Goal: Task Accomplishment & Management: Manage account settings

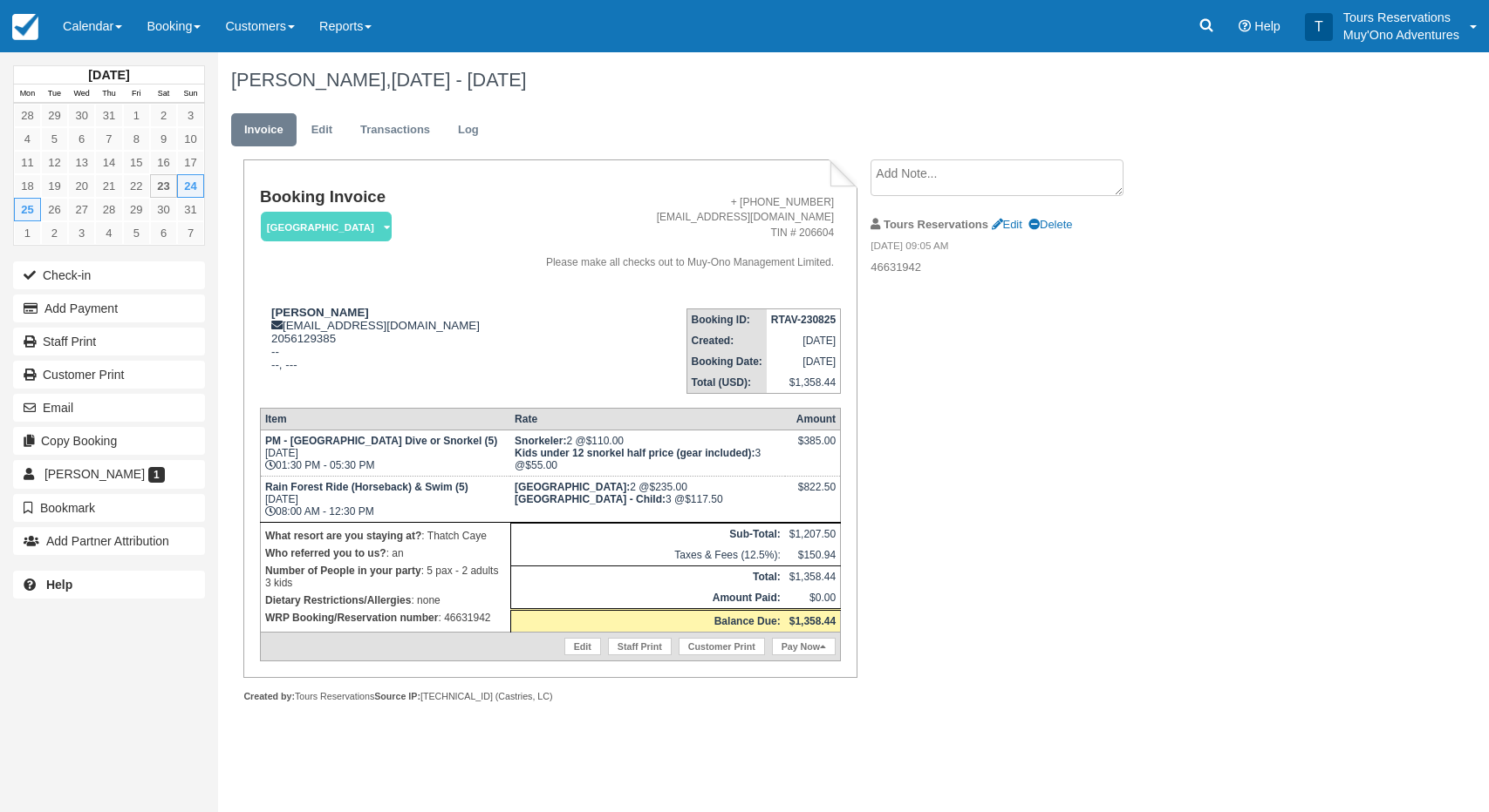
click at [1181, 24] on div "Menu Calendar Booking Customer Inventory Booking Daily Manifest Daily List Note…" at bounding box center [744, 26] width 1489 height 52
click at [1200, 24] on icon at bounding box center [1207, 26] width 13 height 13
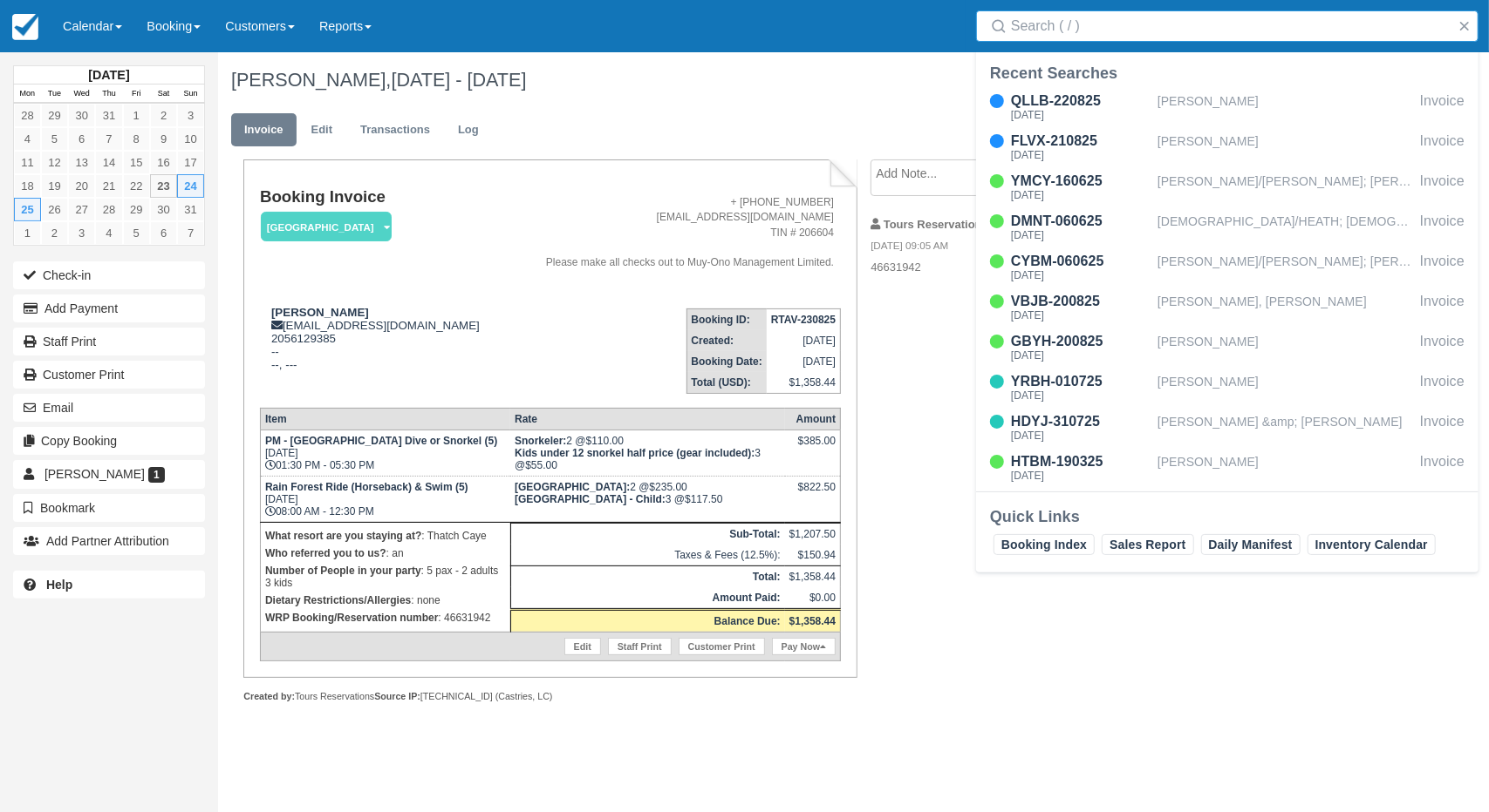
click at [1043, 24] on input "Search" at bounding box center [1230, 26] width 440 height 31
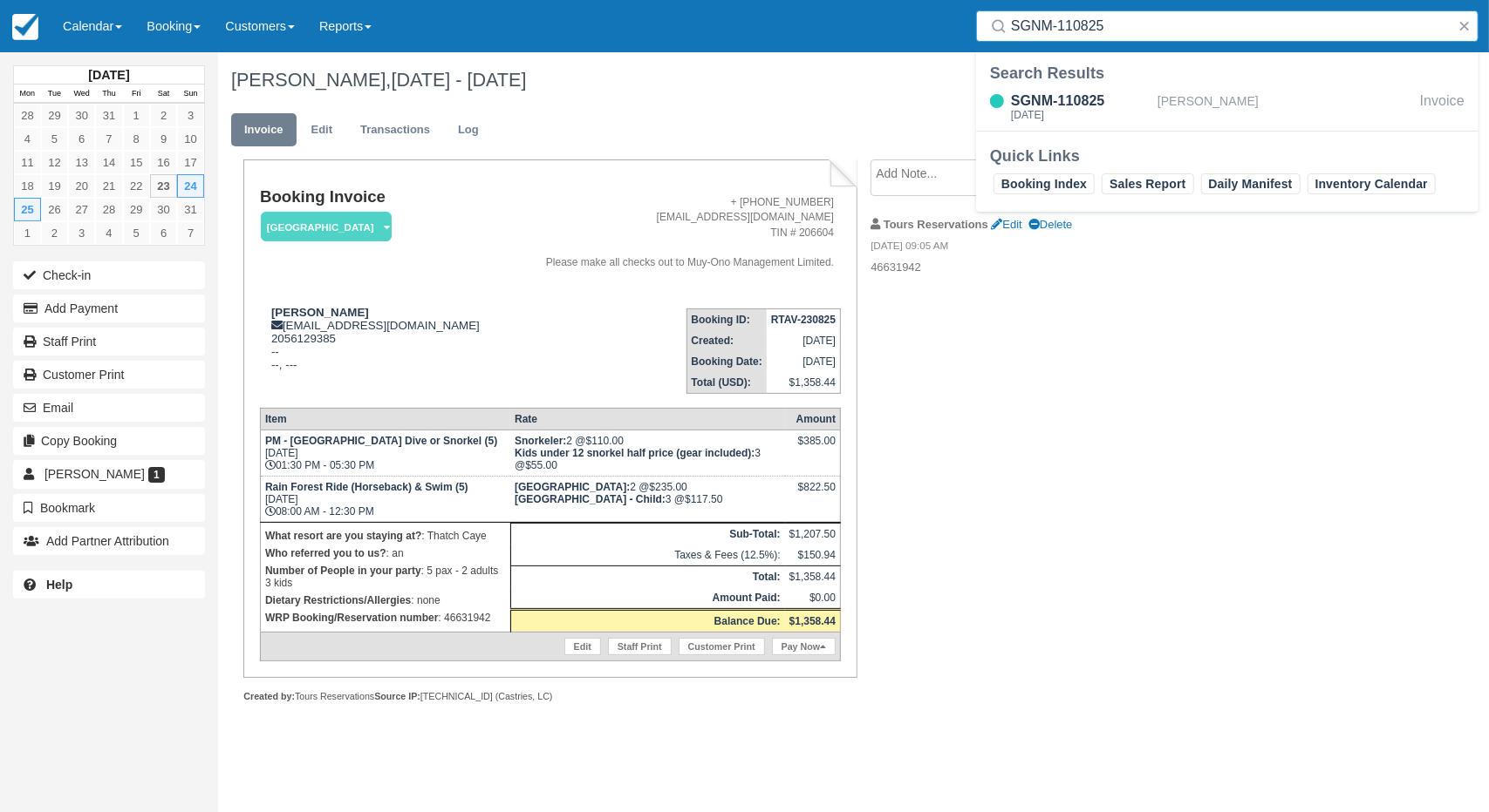
type input "SGNM-110825"
click at [1184, 111] on div "[PERSON_NAME]" at bounding box center [1285, 107] width 256 height 33
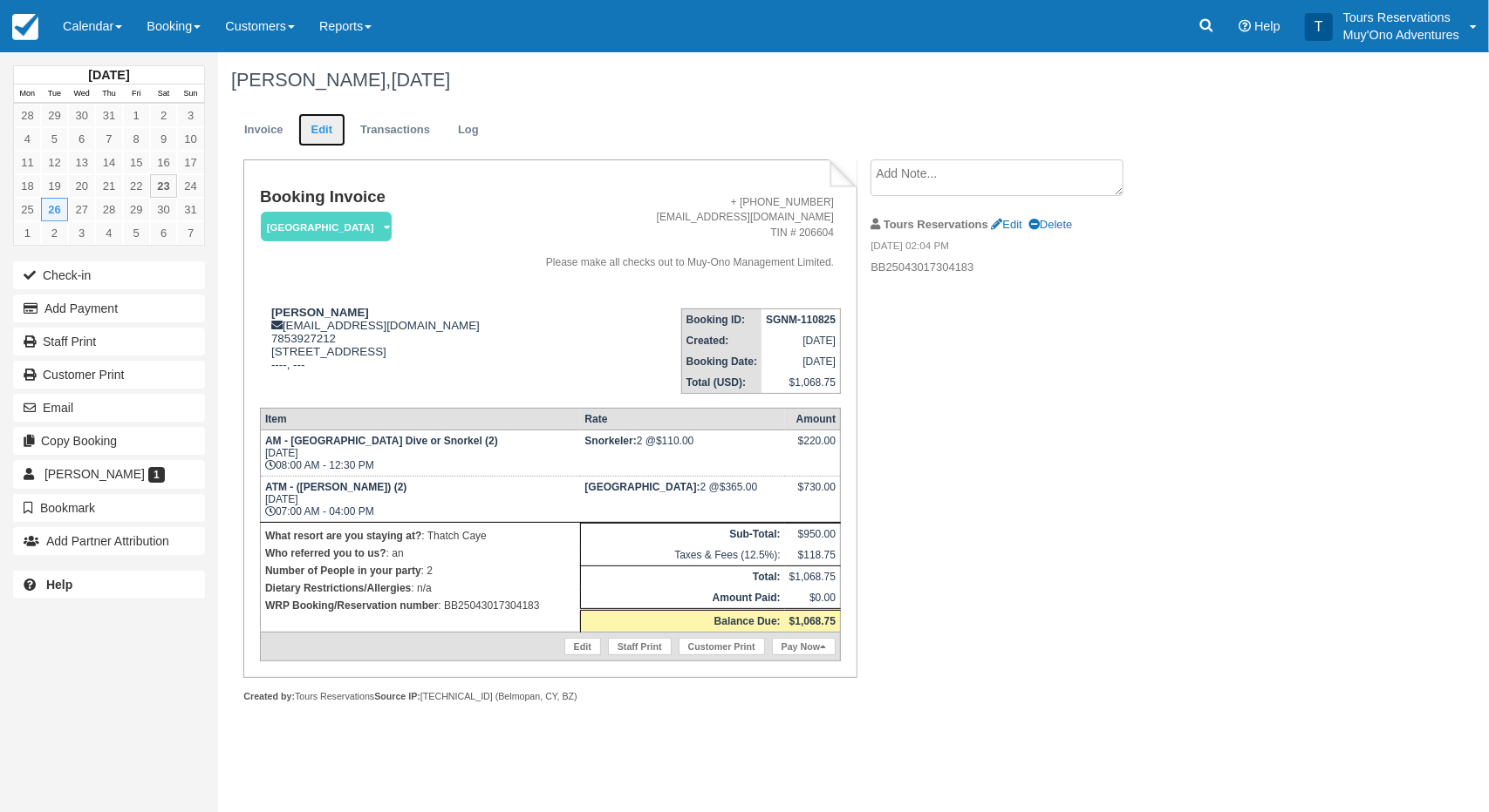
click at [319, 129] on link "Edit" at bounding box center [322, 131] width 47 height 34
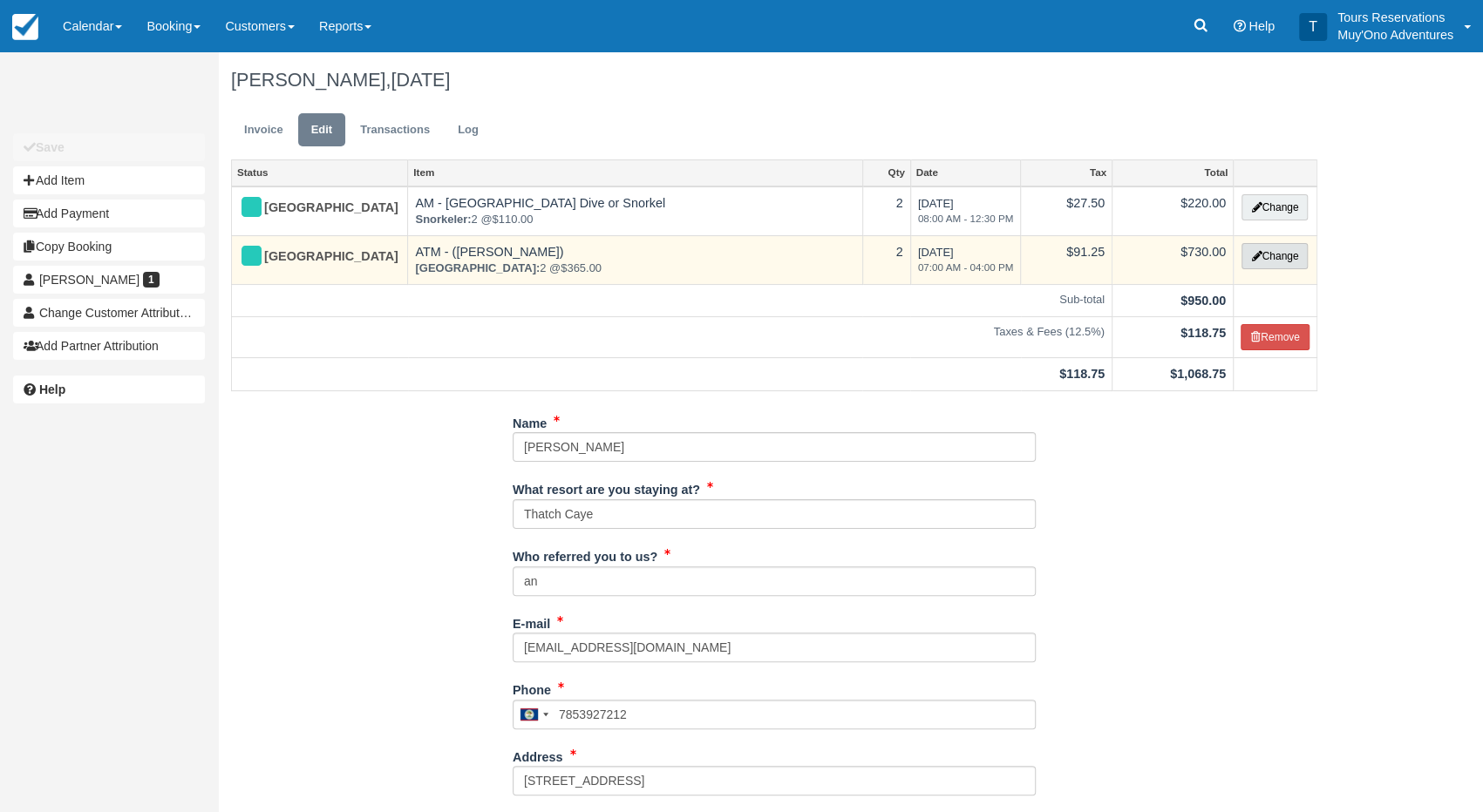
click at [1257, 257] on icon "button" at bounding box center [1256, 256] width 10 height 10
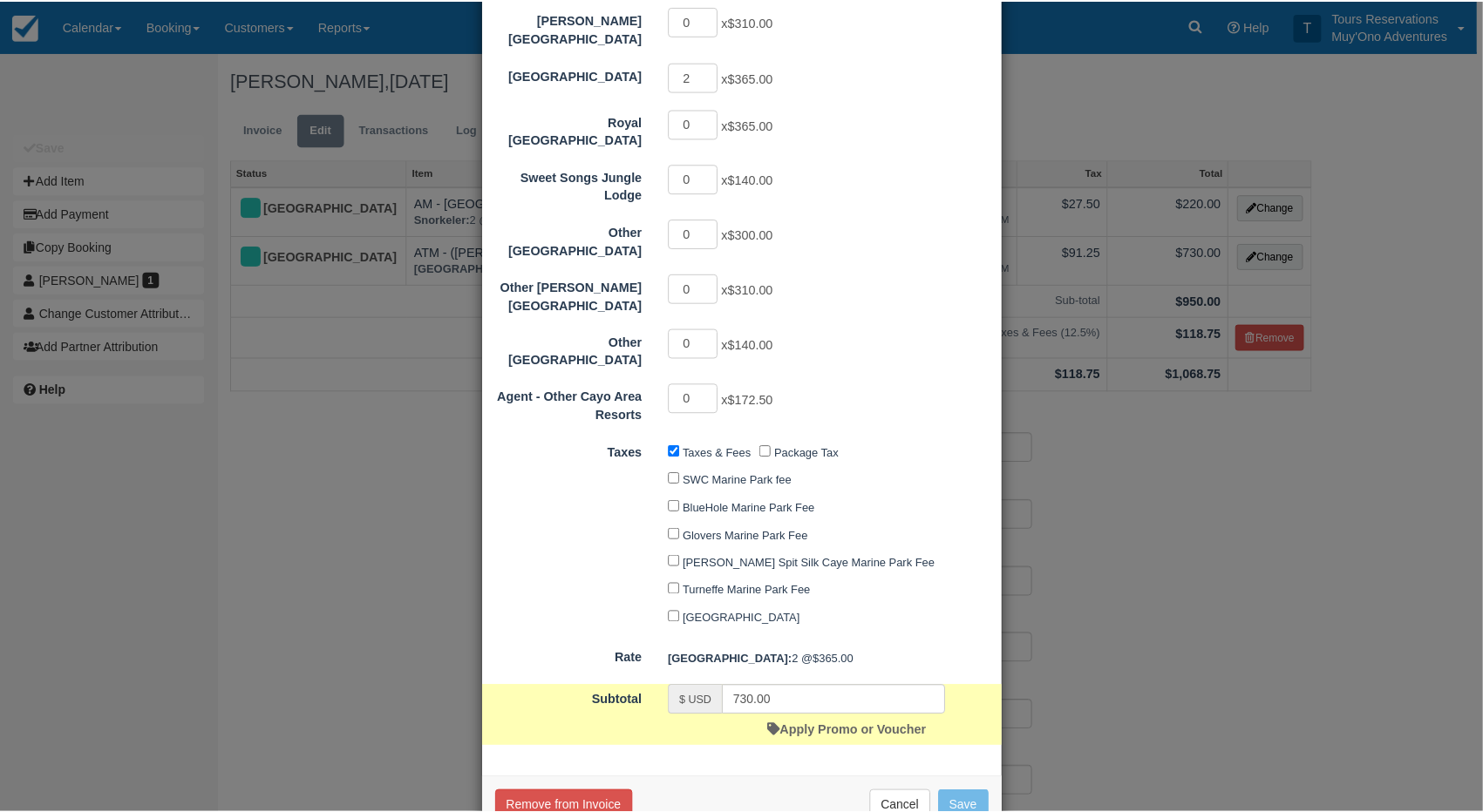
scroll to position [266, 0]
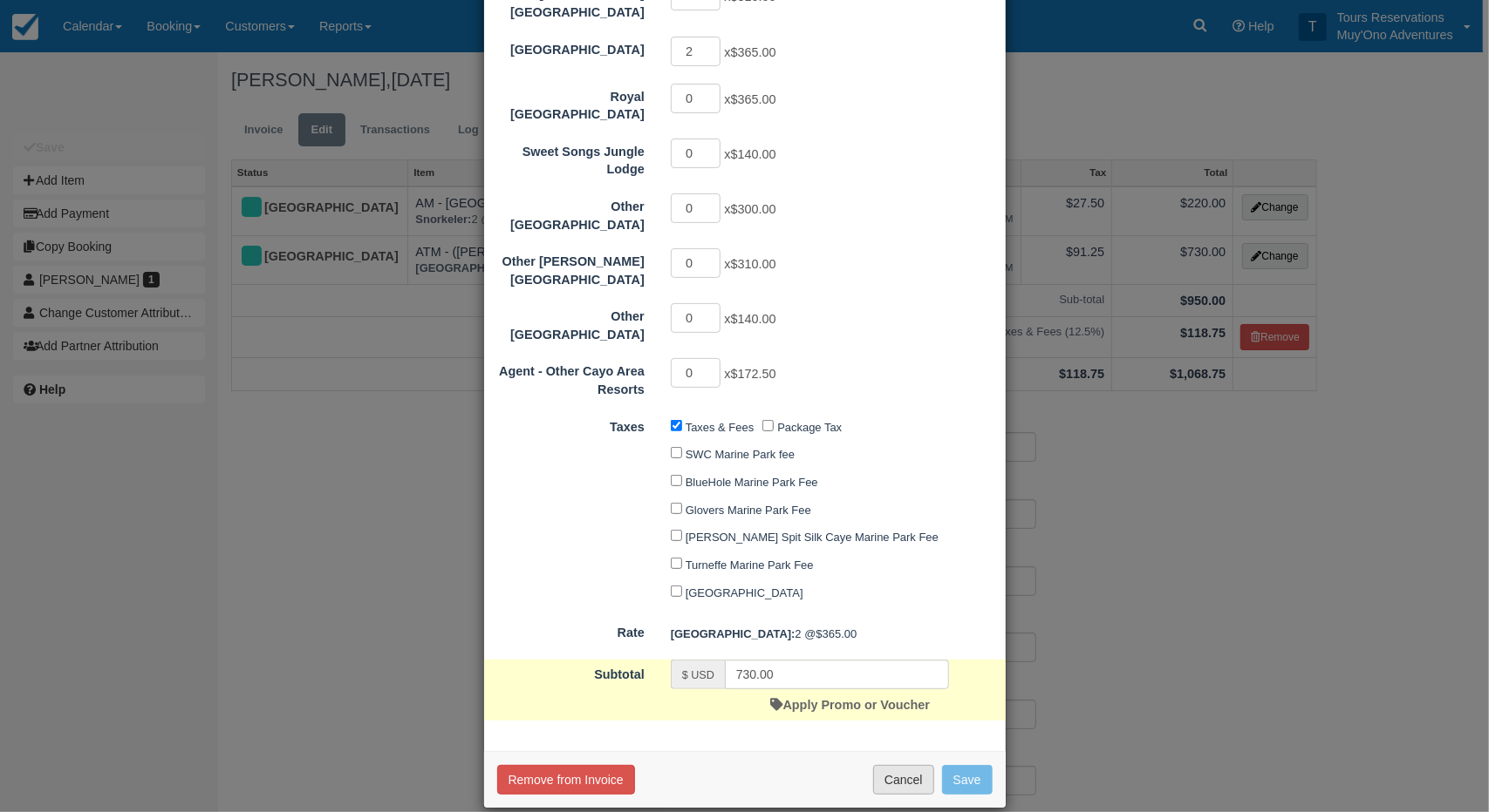
click at [909, 766] on button "Cancel" at bounding box center [903, 780] width 61 height 29
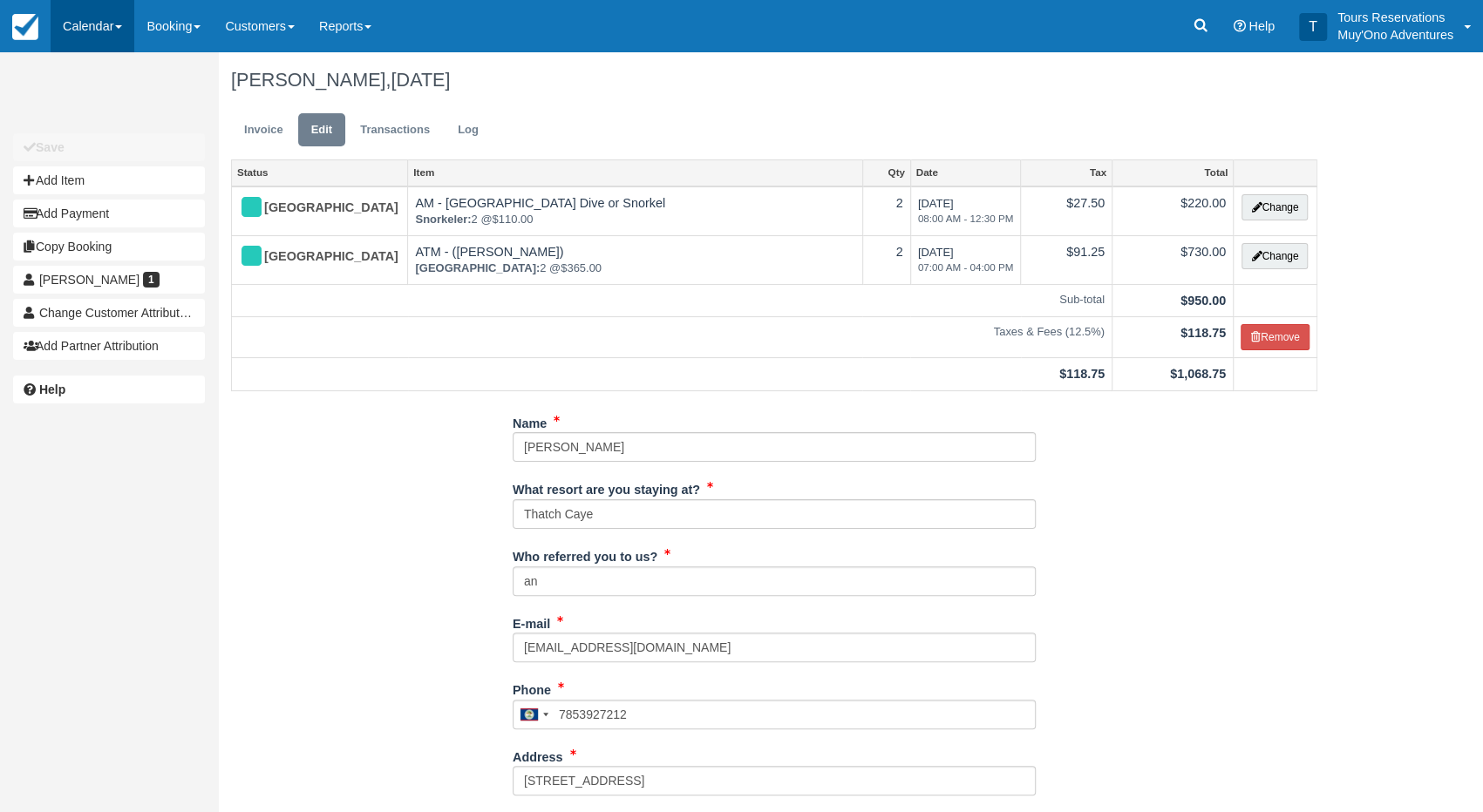
click at [93, 22] on link "Calendar" at bounding box center [92, 26] width 83 height 52
click at [124, 151] on link "Inventory" at bounding box center [119, 150] width 137 height 38
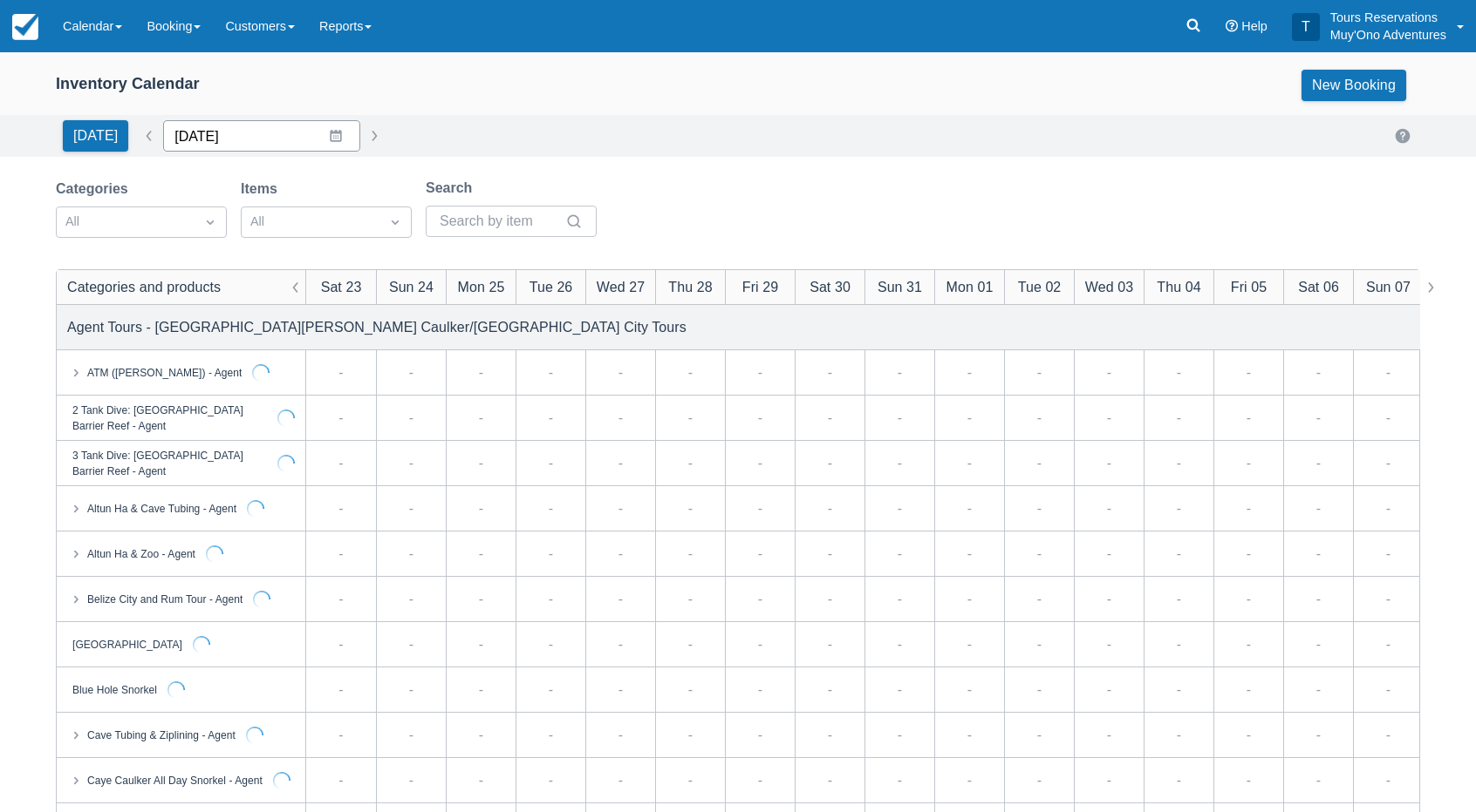
click at [219, 136] on input "08/23/25" at bounding box center [262, 135] width 197 height 31
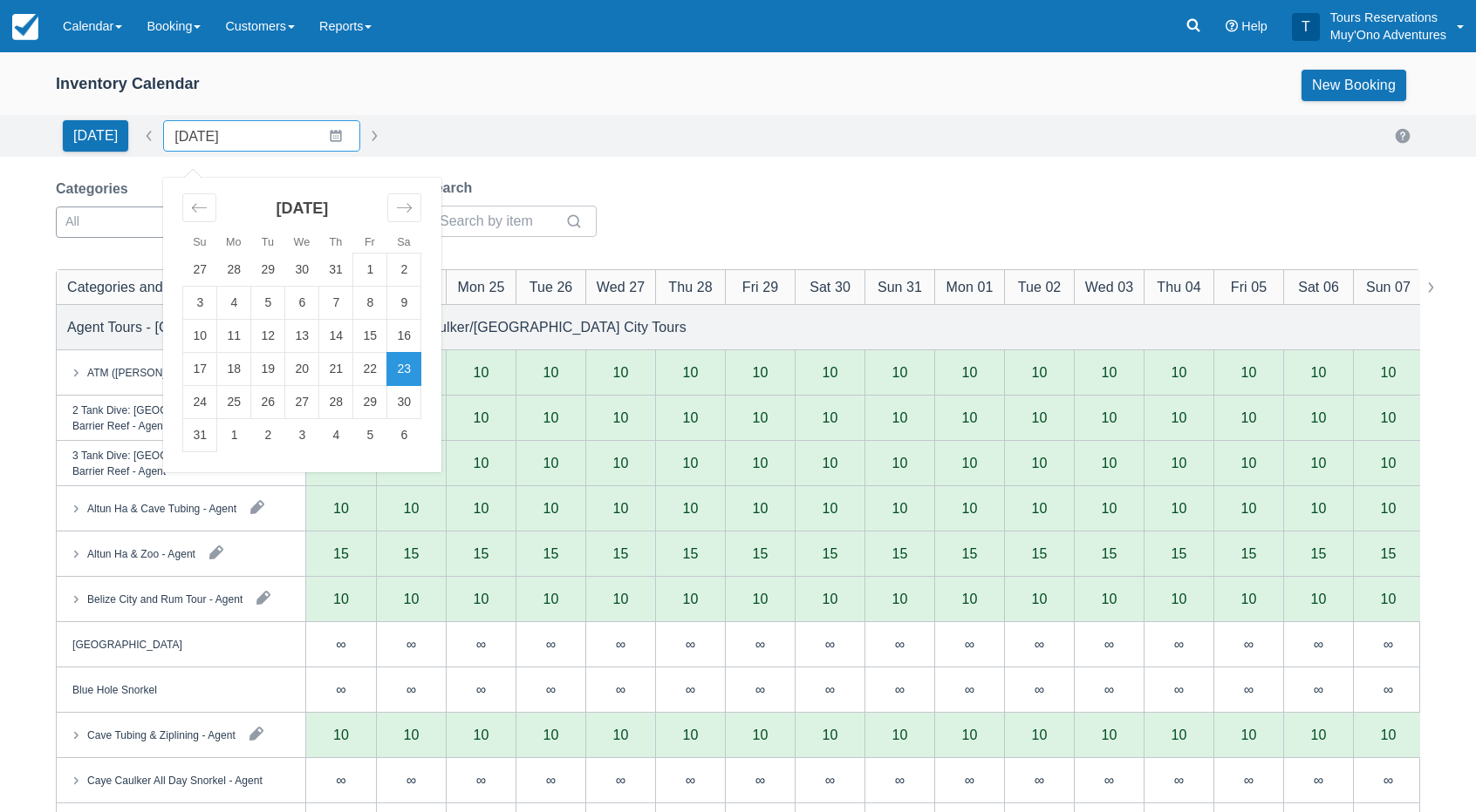
click at [128, 223] on div at bounding box center [125, 223] width 120 height 23
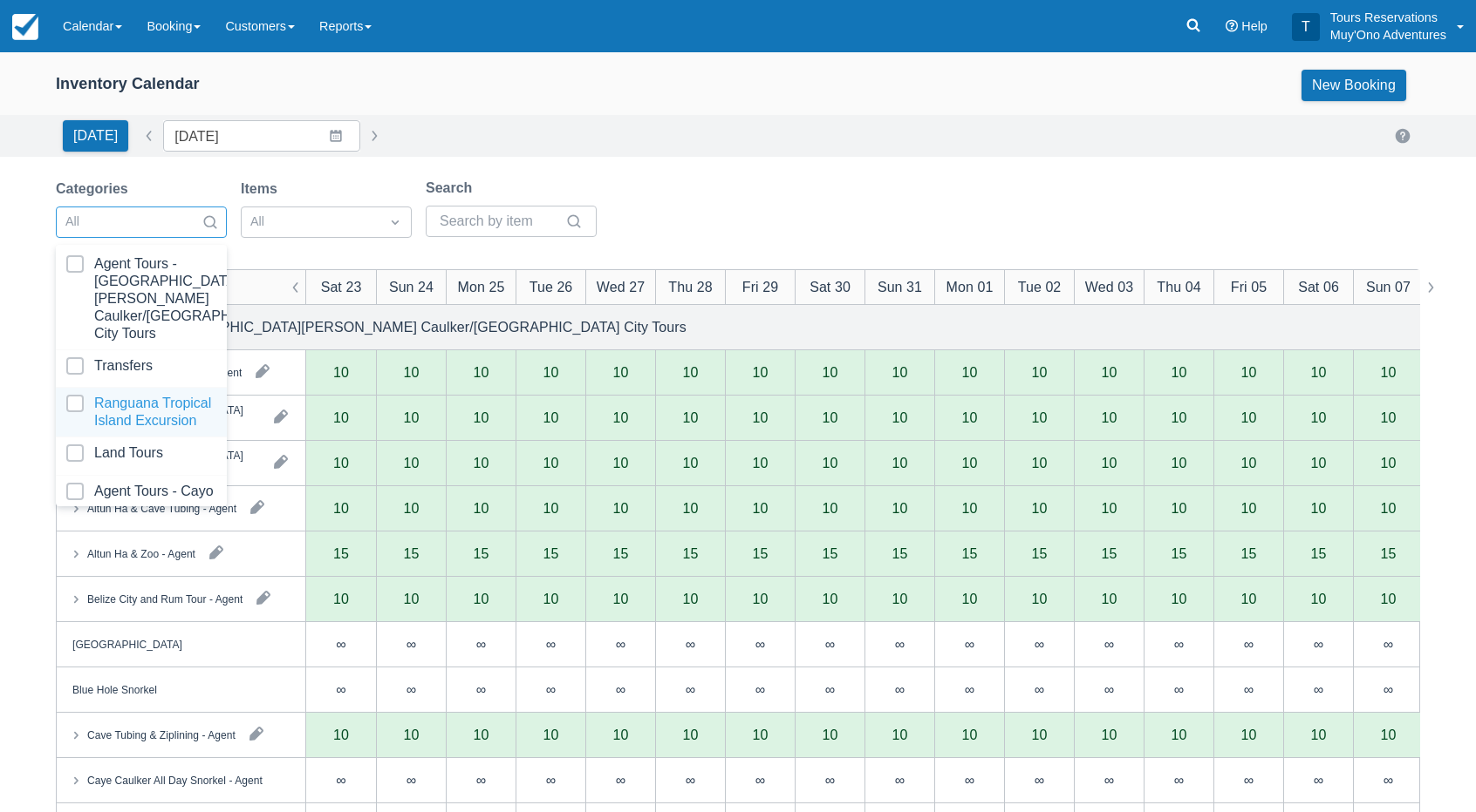
click at [150, 444] on div at bounding box center [141, 456] width 150 height 24
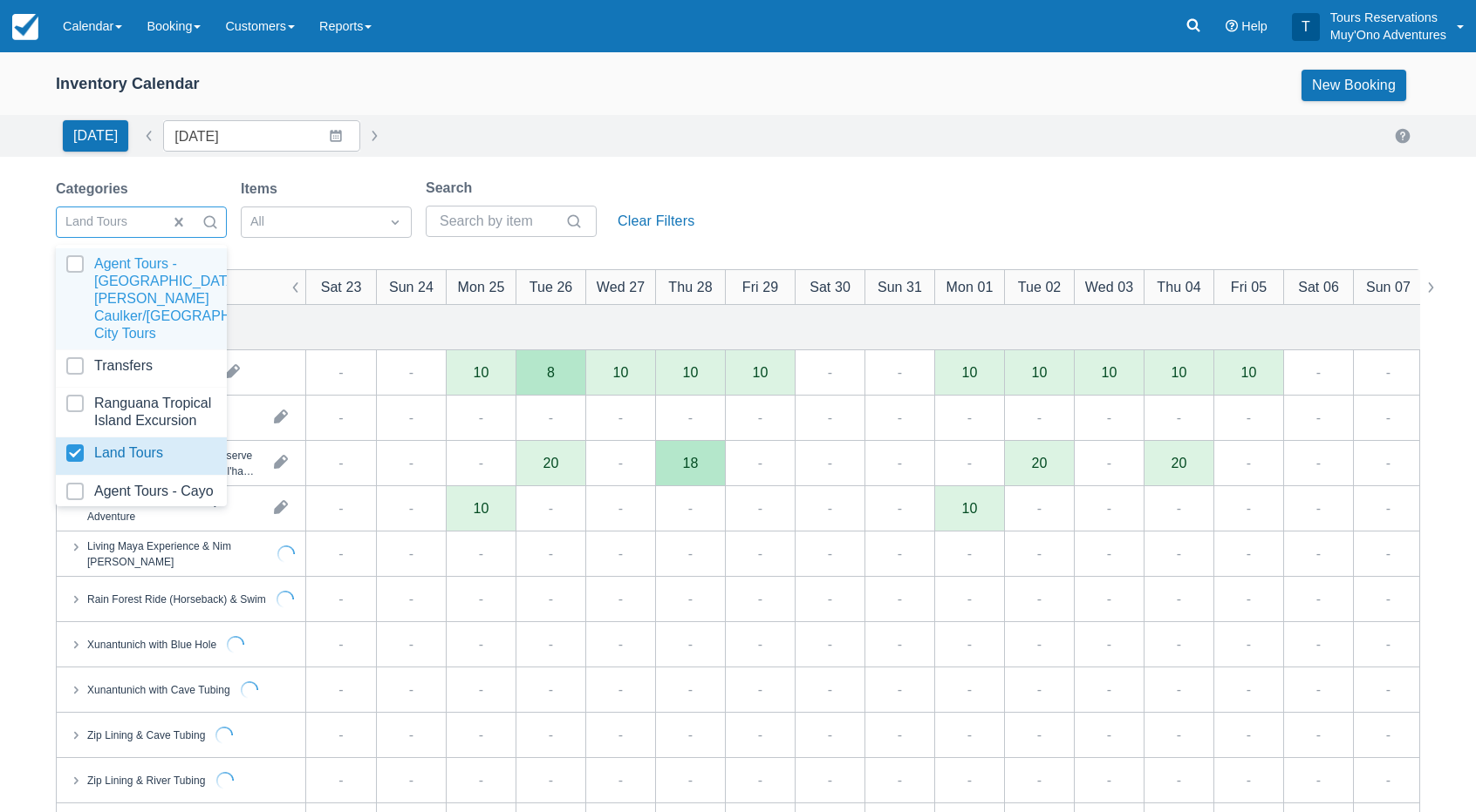
click at [708, 171] on div "Inventory Calendar New Booking Today Date 08/23/25 Navigate forward to interact…" at bounding box center [738, 807] width 1476 height 1511
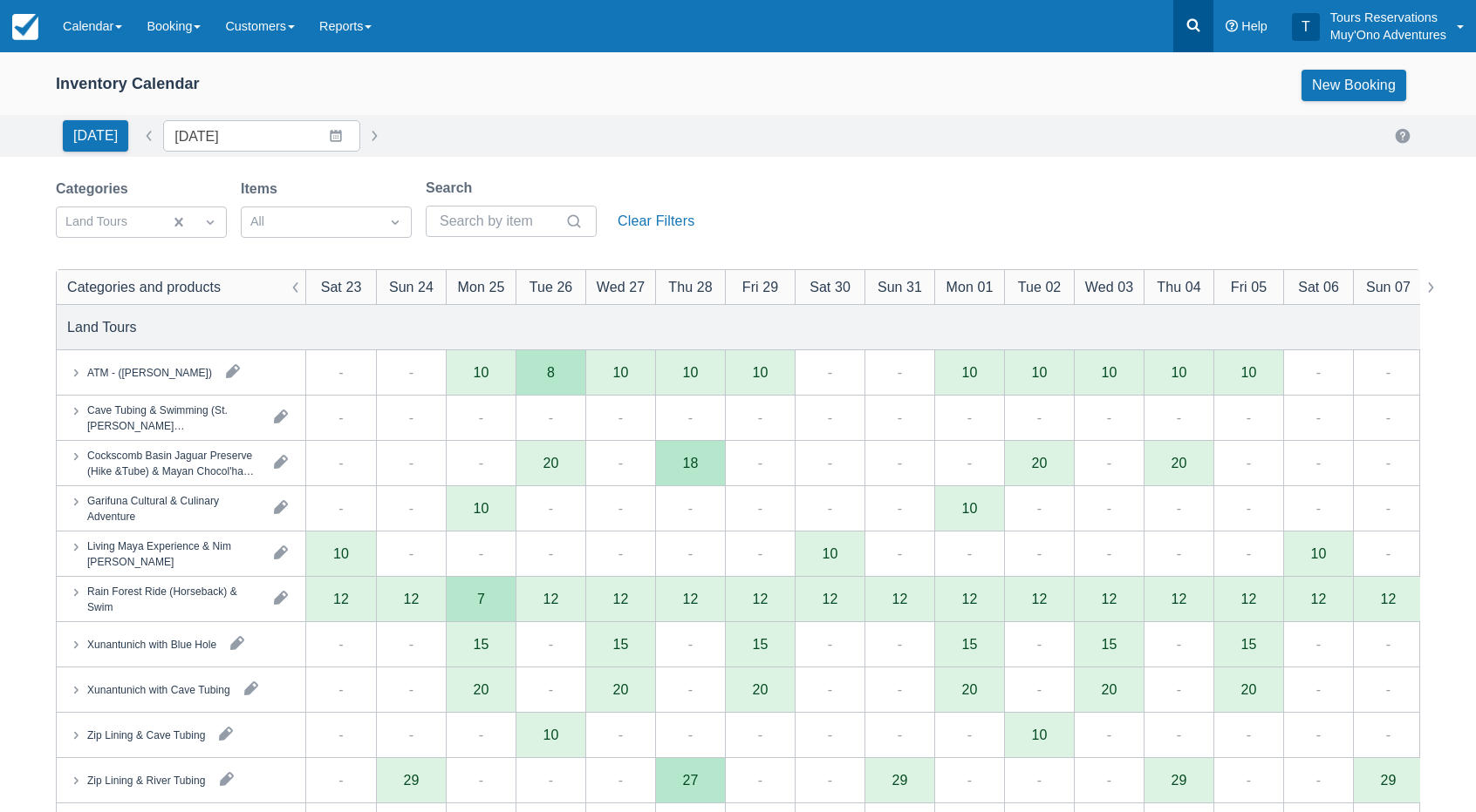
click at [1175, 29] on link at bounding box center [1193, 26] width 40 height 52
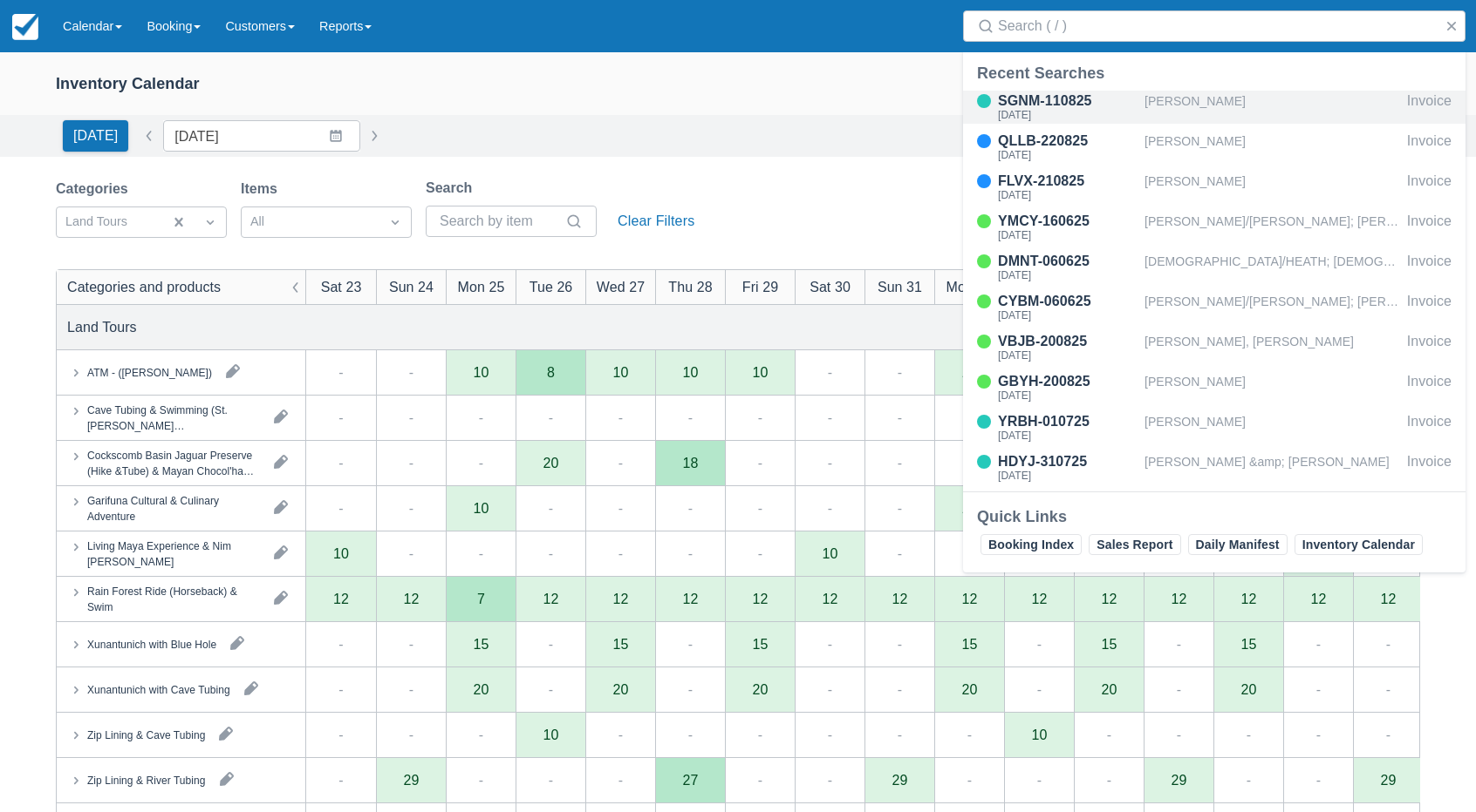
click at [1163, 107] on div "David Ruble" at bounding box center [1272, 107] width 256 height 33
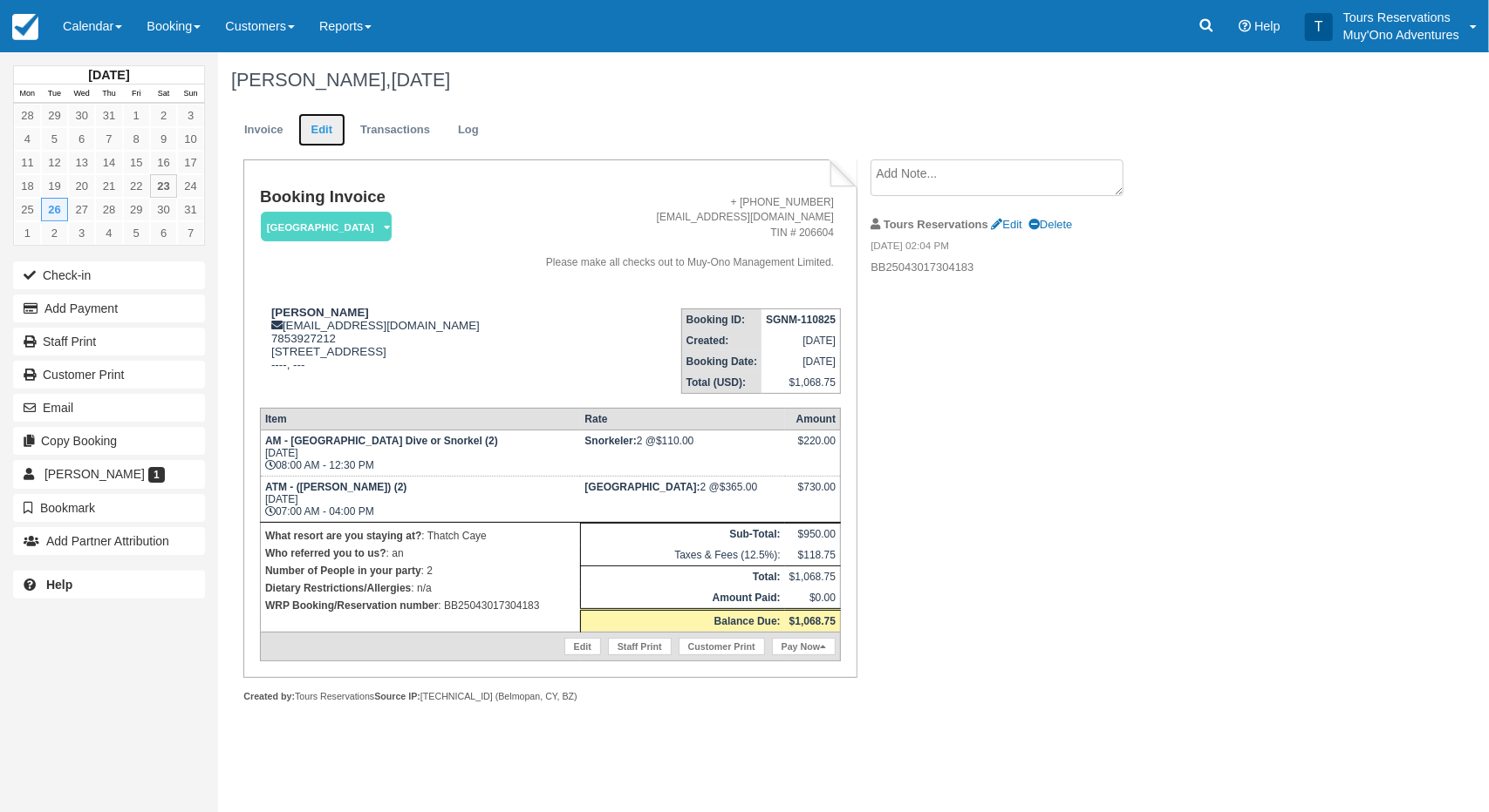
click at [319, 144] on link "Edit" at bounding box center [322, 131] width 47 height 34
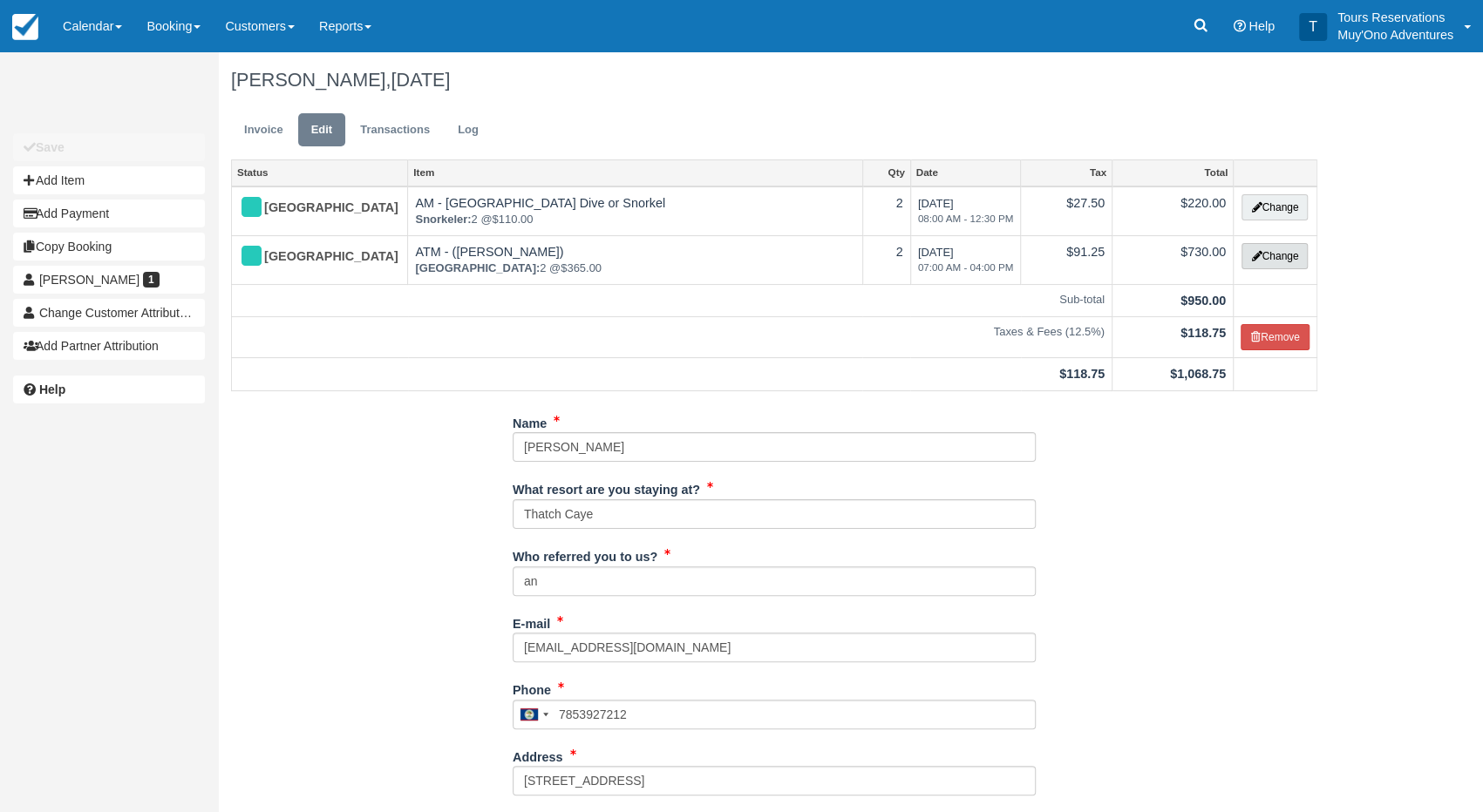
click at [1241, 261] on button "Change" at bounding box center [1275, 257] width 66 height 27
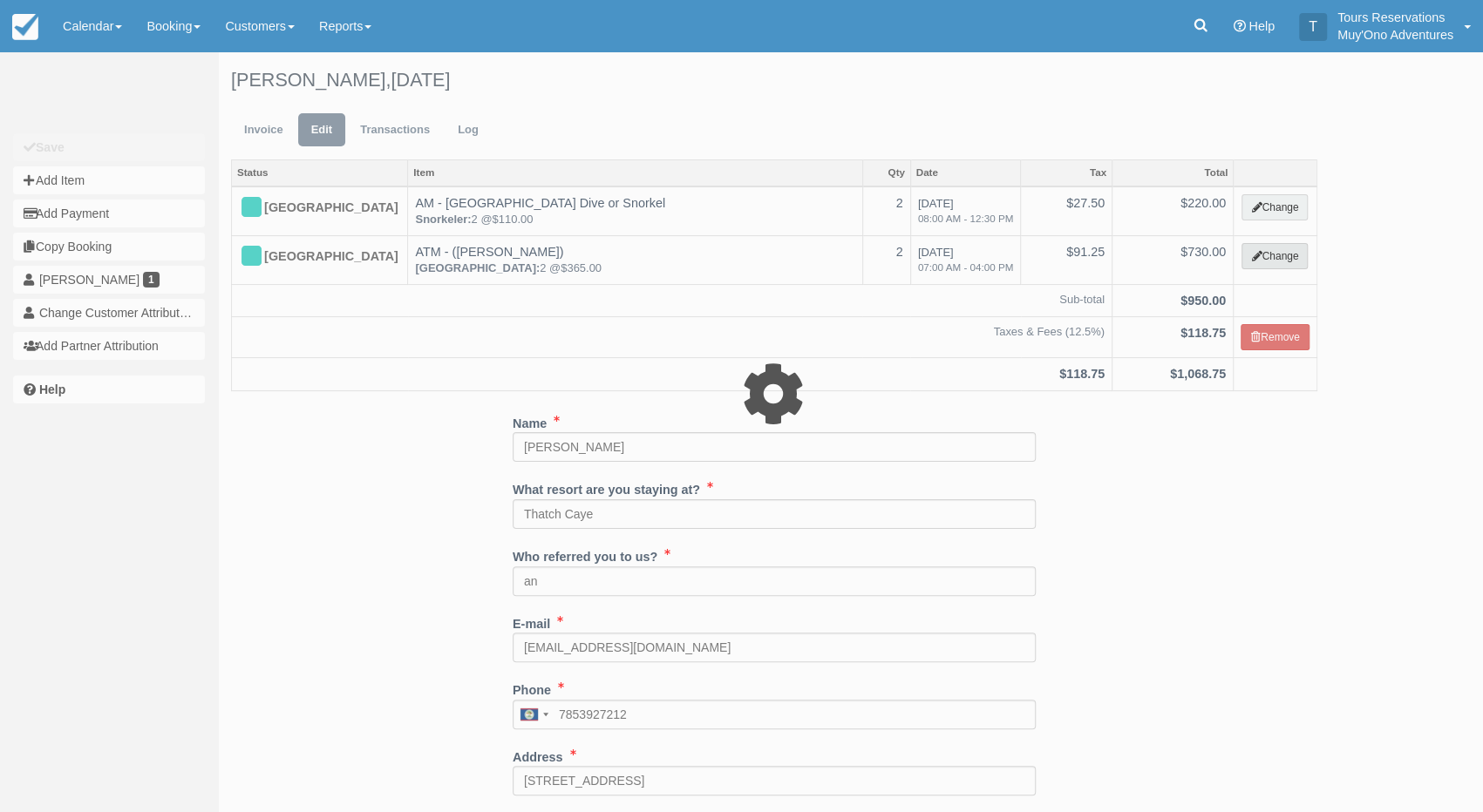
select select "15"
type input "730.00"
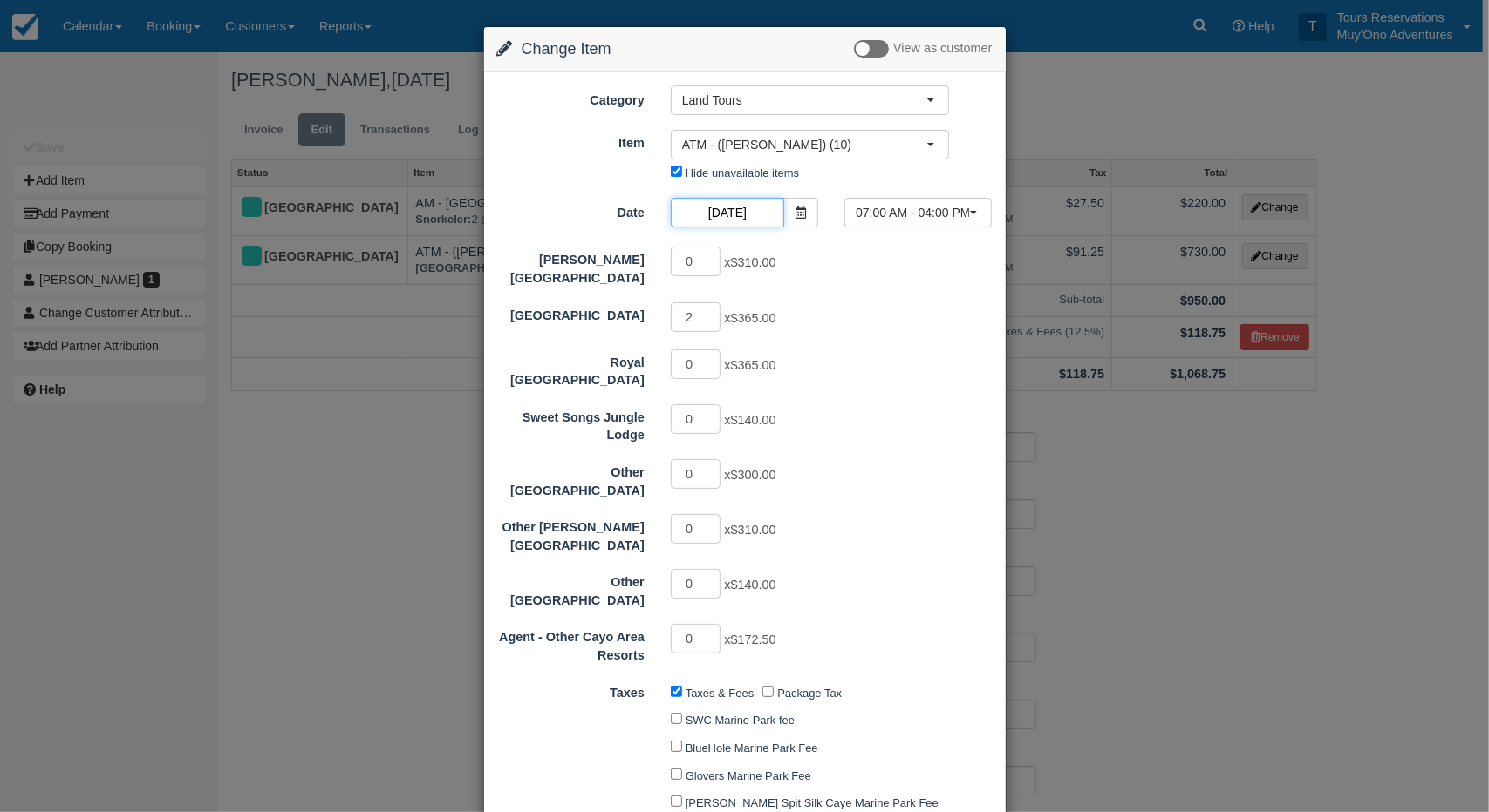
click at [739, 217] on input "08/26/25" at bounding box center [728, 212] width 114 height 29
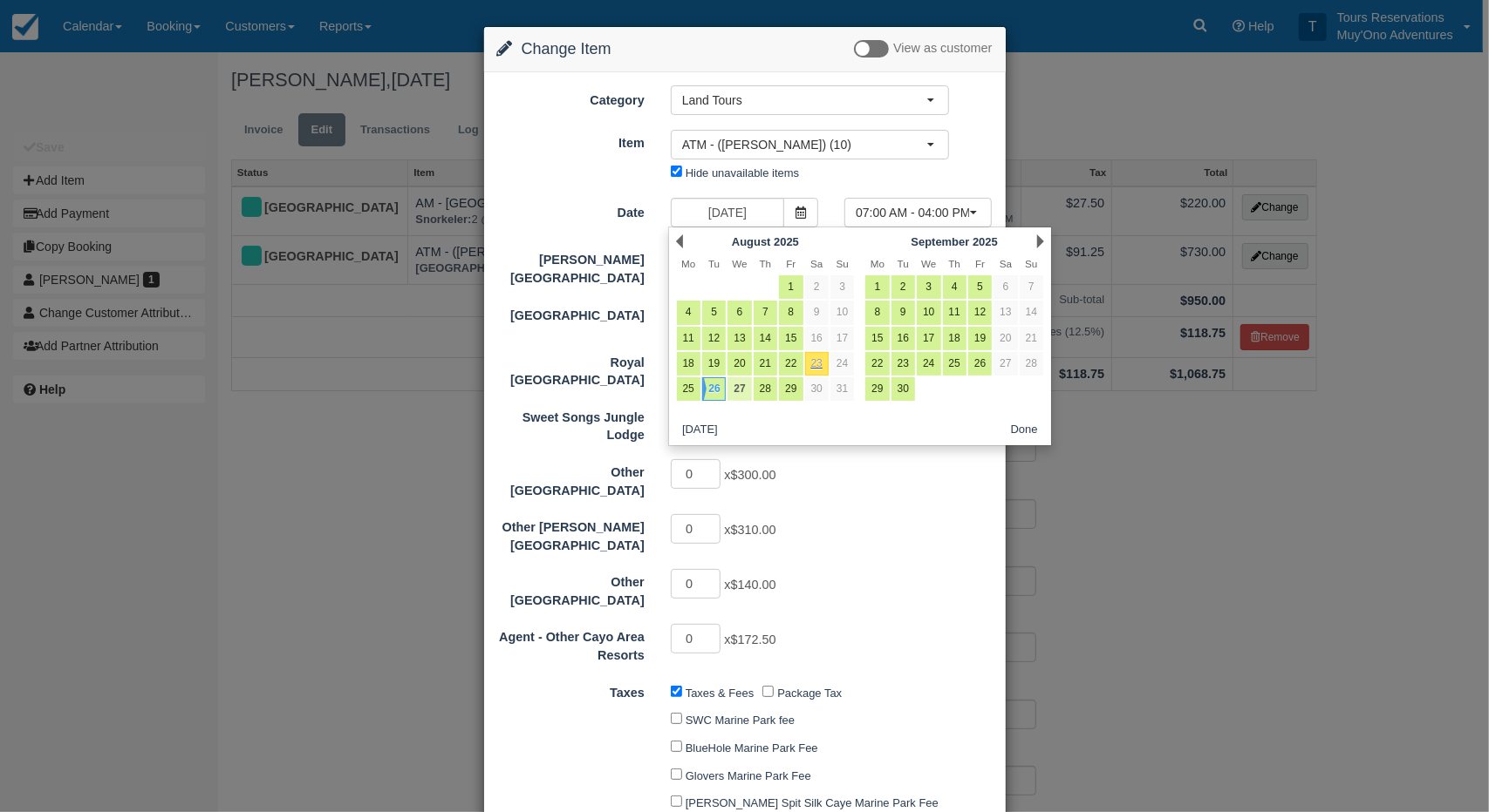
click at [742, 386] on link "27" at bounding box center [738, 388] width 24 height 24
type input "08/27/25"
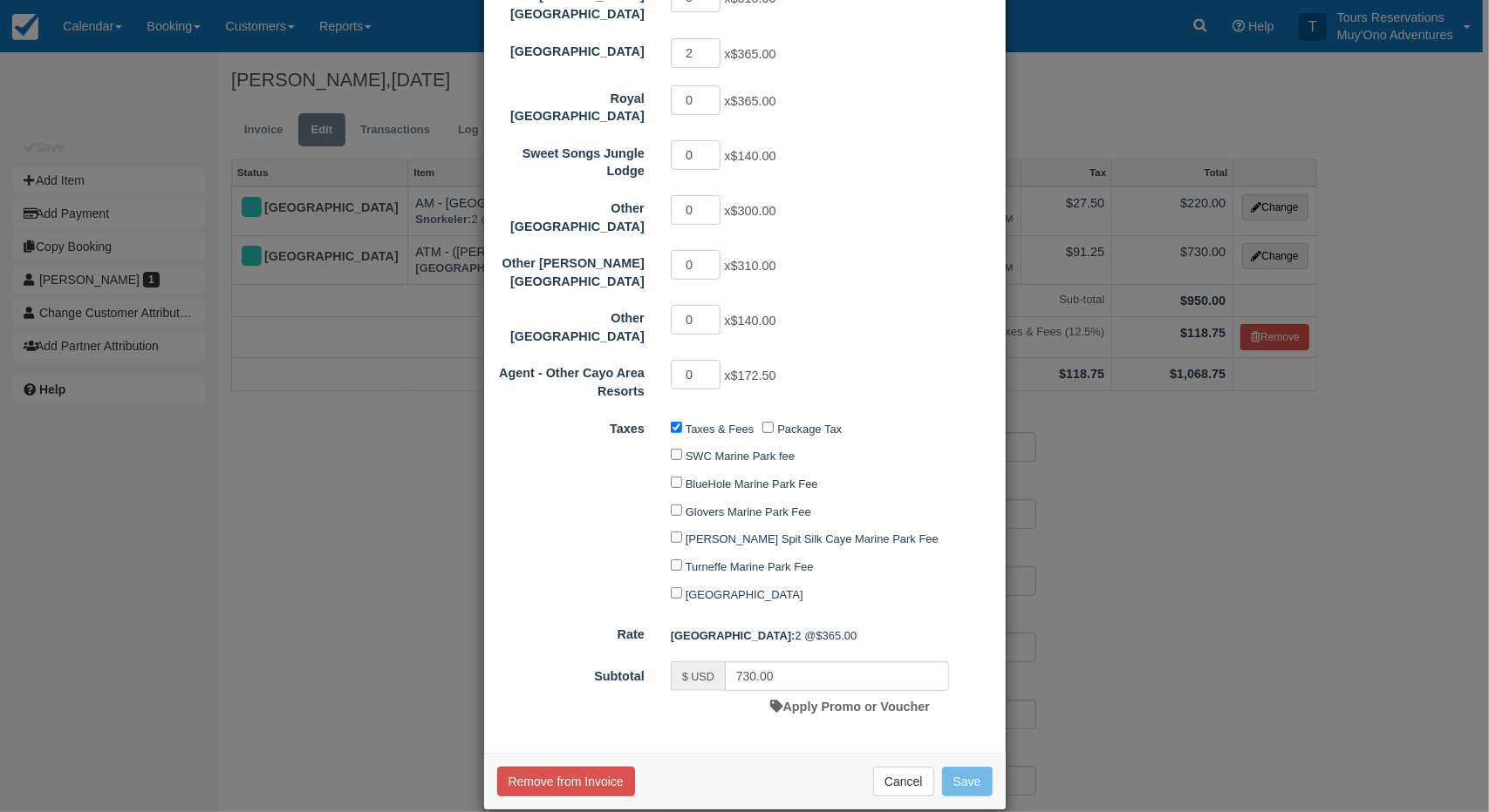
scroll to position [266, 0]
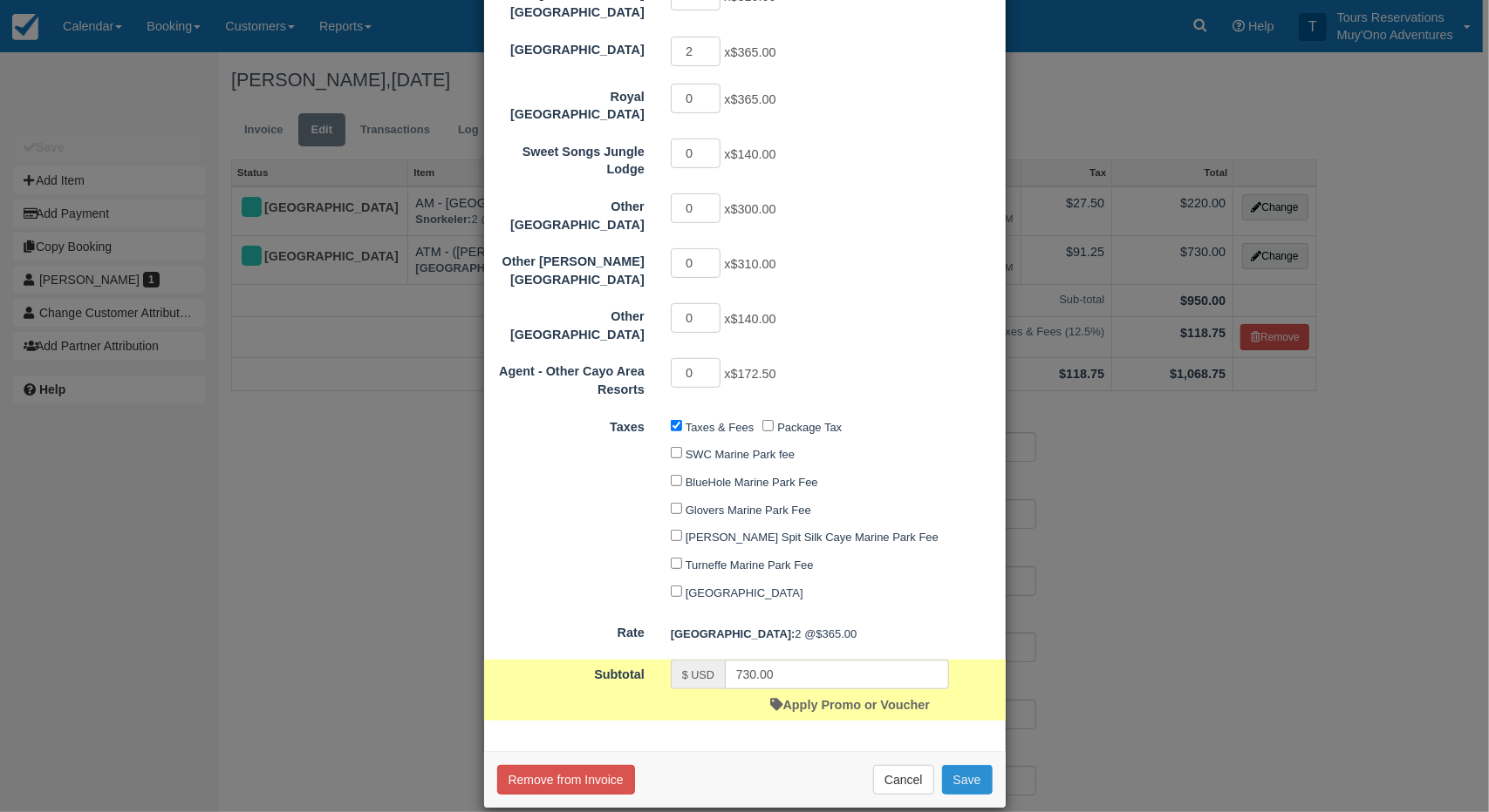
click at [968, 766] on button "Save" at bounding box center [967, 780] width 50 height 29
checkbox input "false"
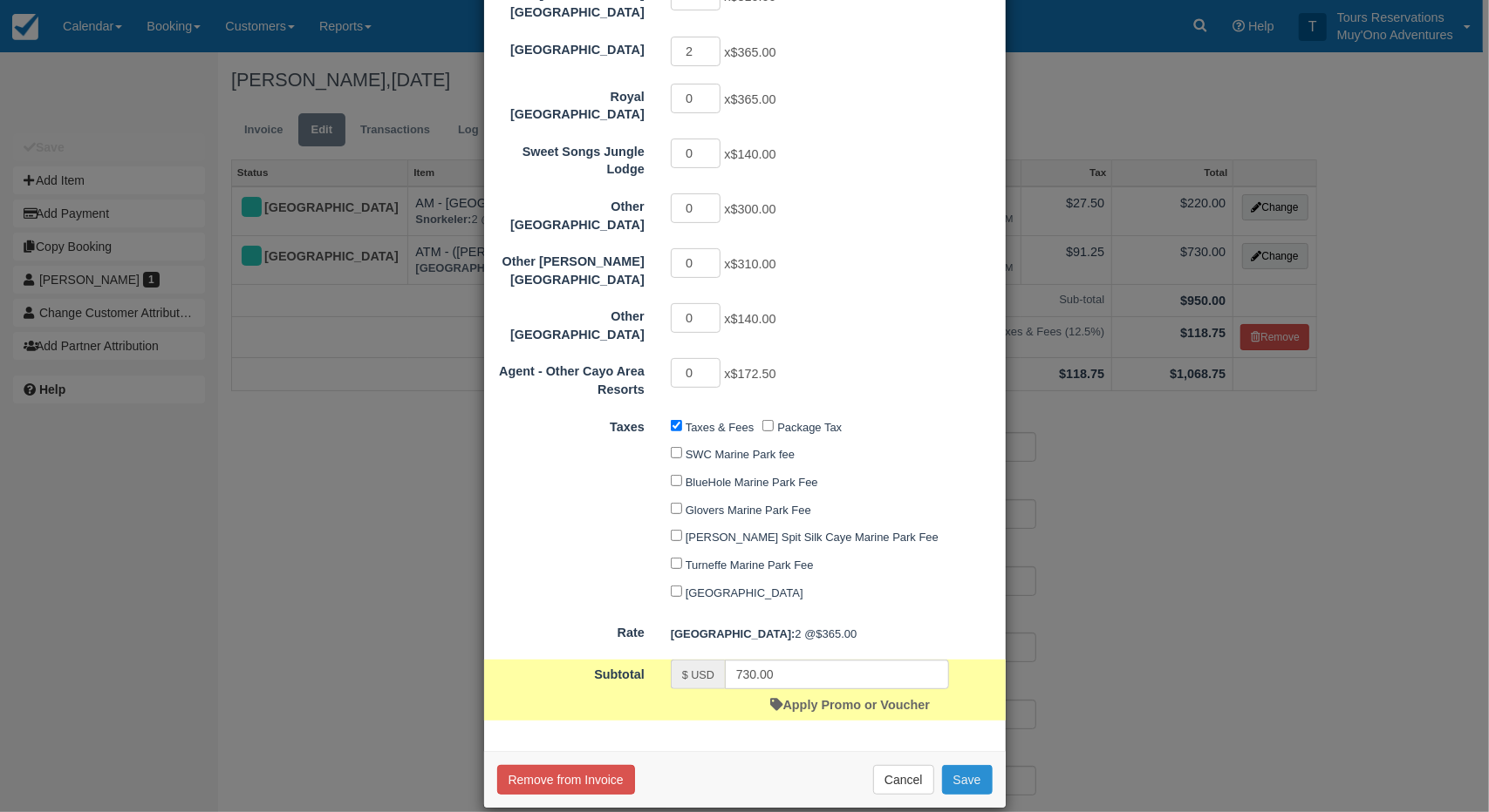
checkbox input "false"
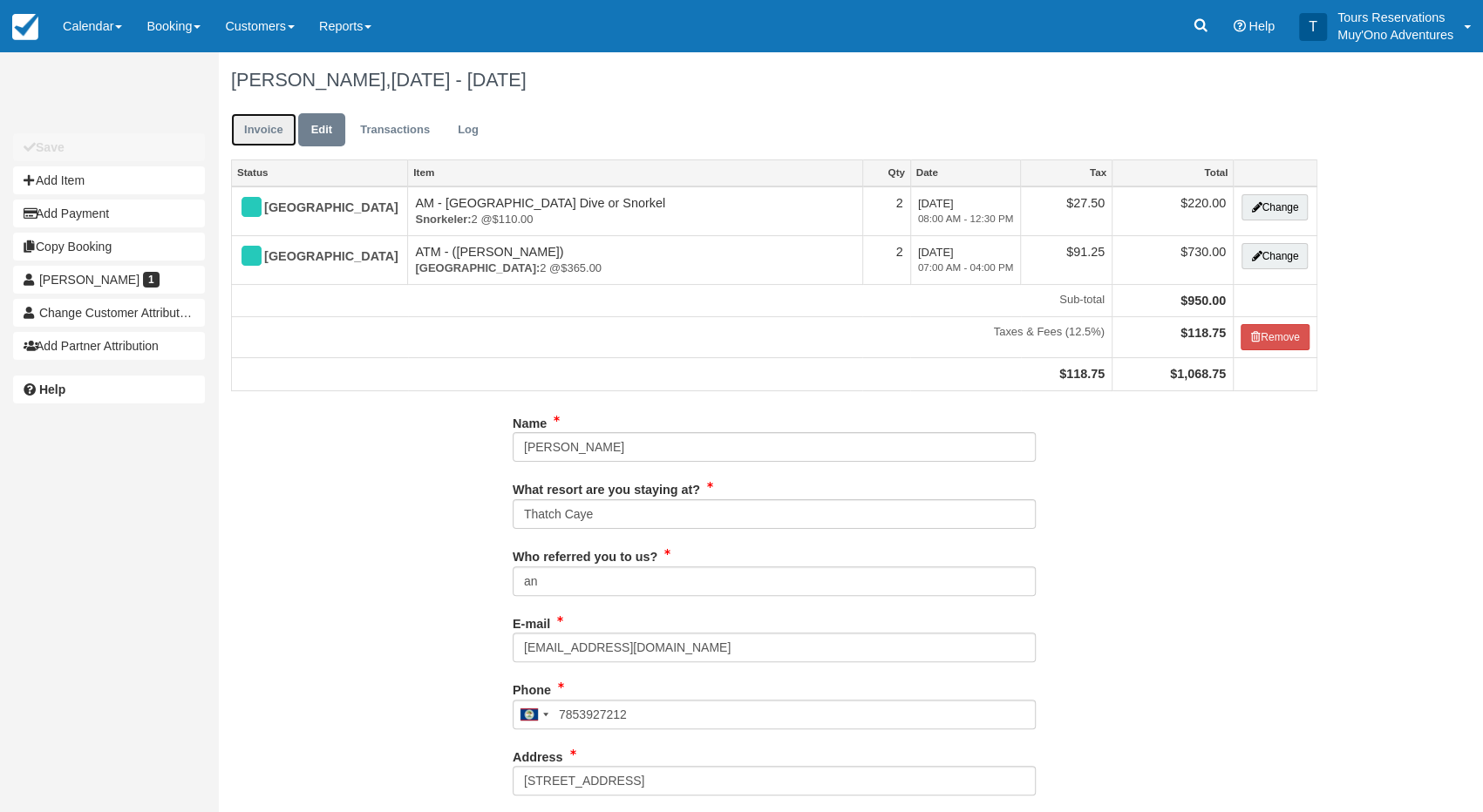
click at [265, 133] on link "Invoice" at bounding box center [263, 131] width 65 height 34
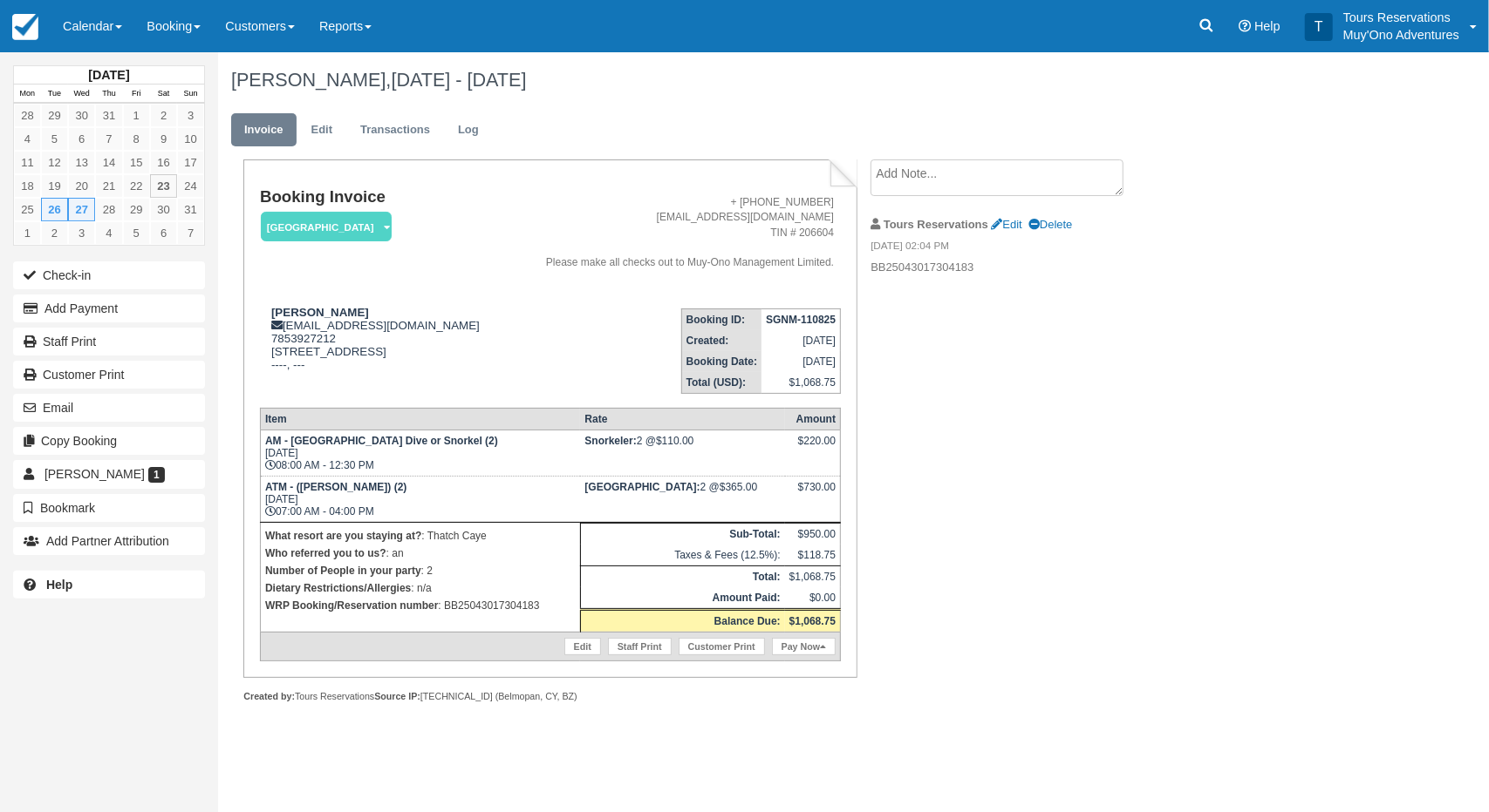
click at [1039, 454] on div "Booking Invoice [GEOGRAPHIC_DATA]   Pending HOLD Deposit Paid Cancelled Void Mu…" at bounding box center [698, 450] width 959 height 582
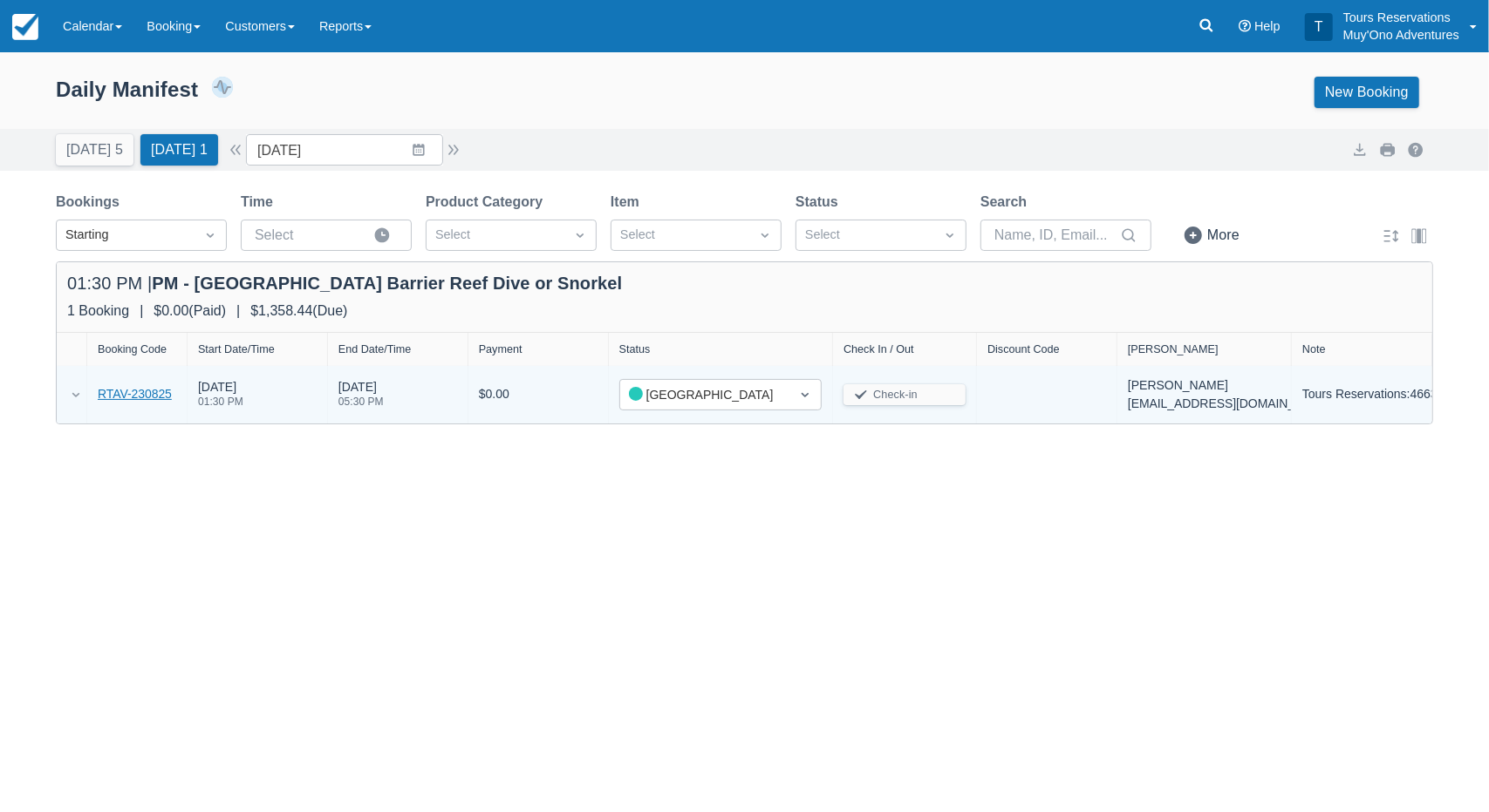
click at [155, 398] on link "RTAV-230825" at bounding box center [135, 394] width 74 height 18
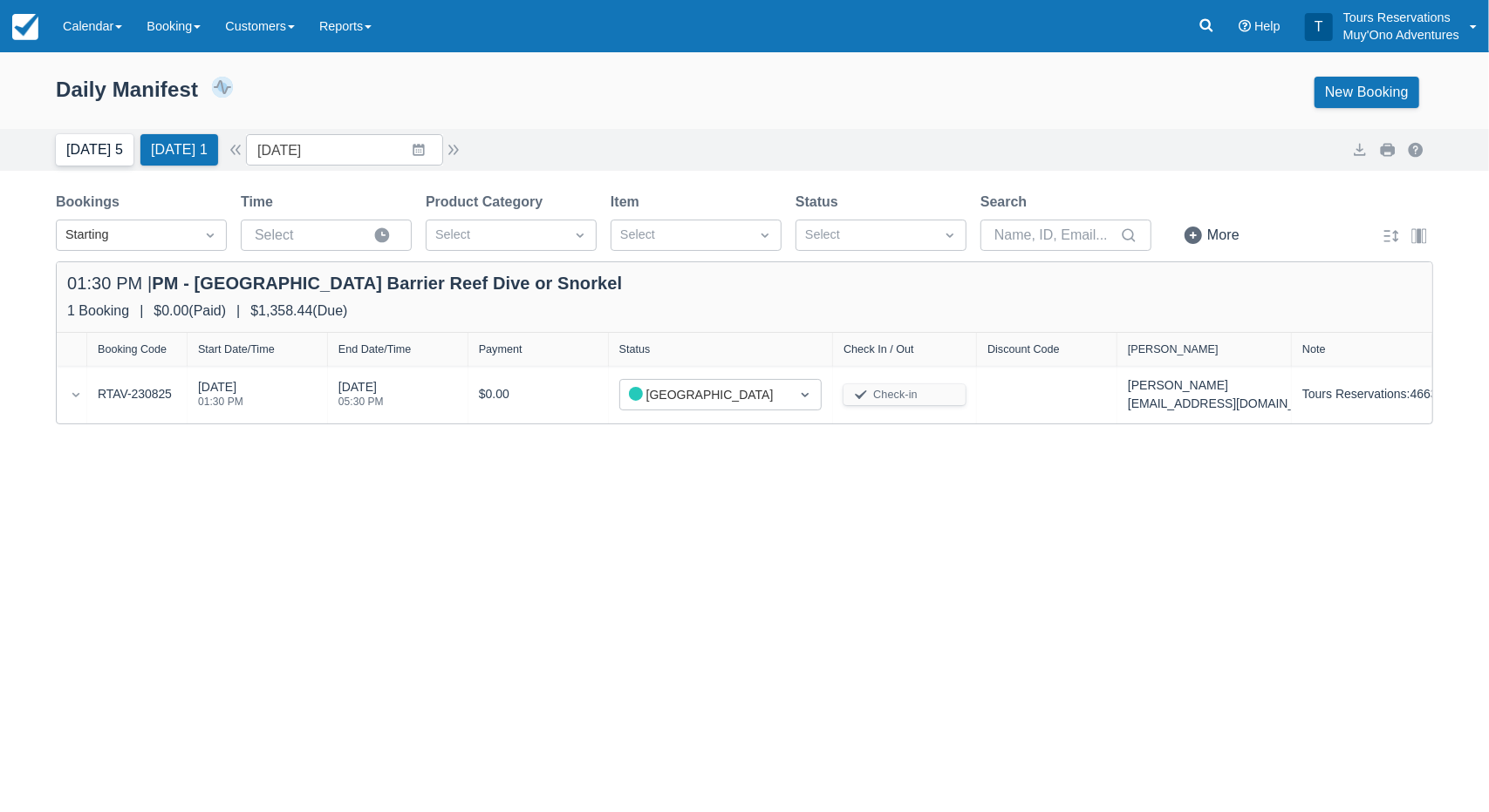
click at [77, 152] on button "[DATE] 5" at bounding box center [95, 150] width 78 height 31
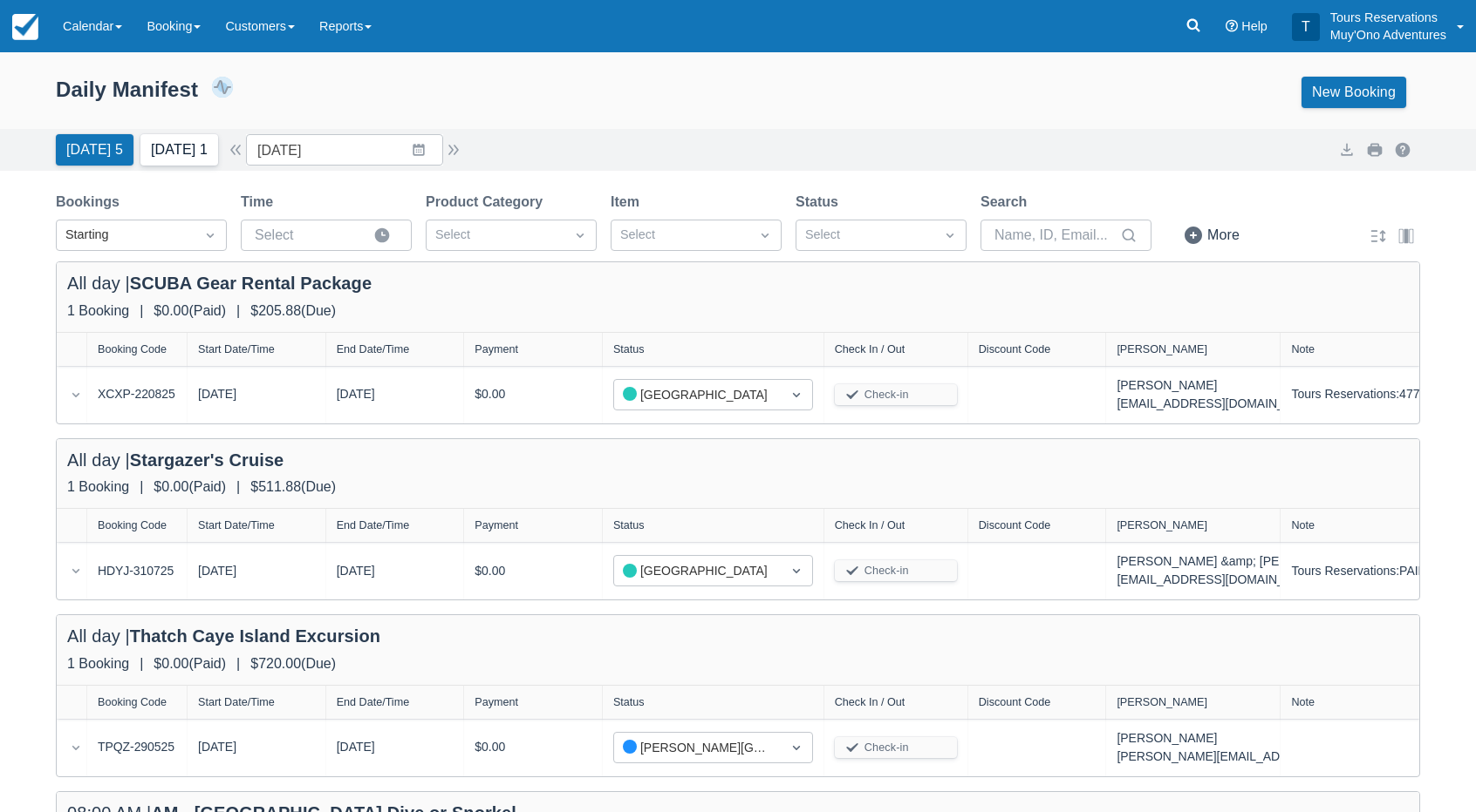
click at [173, 159] on button "Tomorrow 1" at bounding box center [179, 150] width 78 height 31
type input "08/24/25"
